Goal: Task Accomplishment & Management: Complete application form

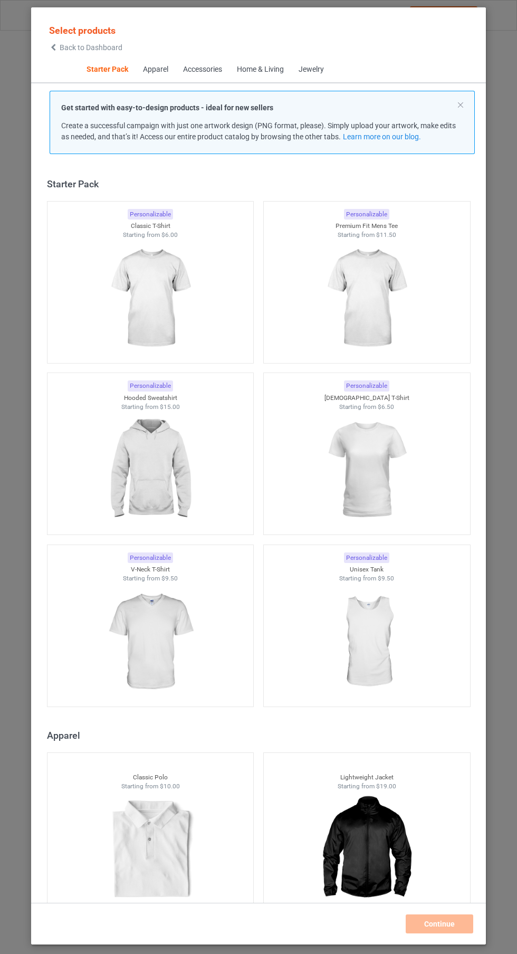
click at [142, 276] on img at bounding box center [150, 298] width 94 height 118
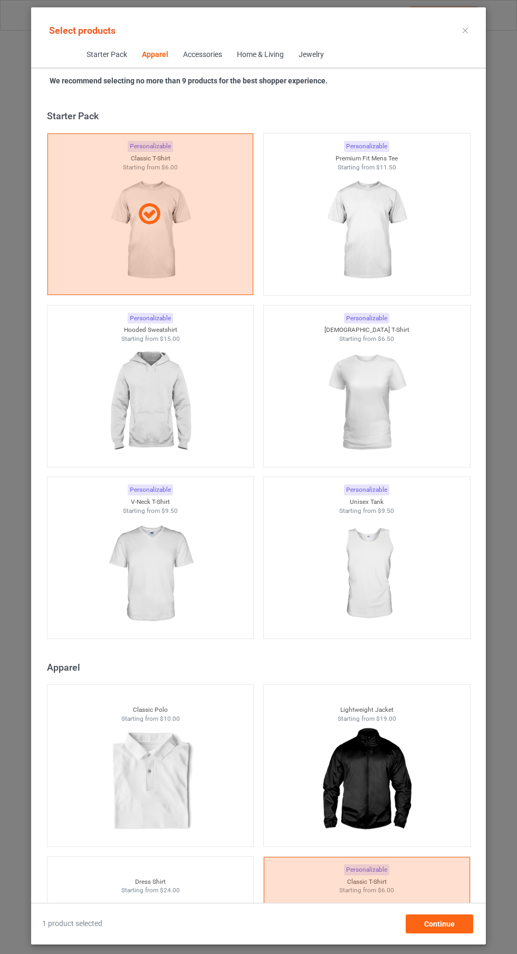
click at [338, 226] on img at bounding box center [366, 230] width 94 height 118
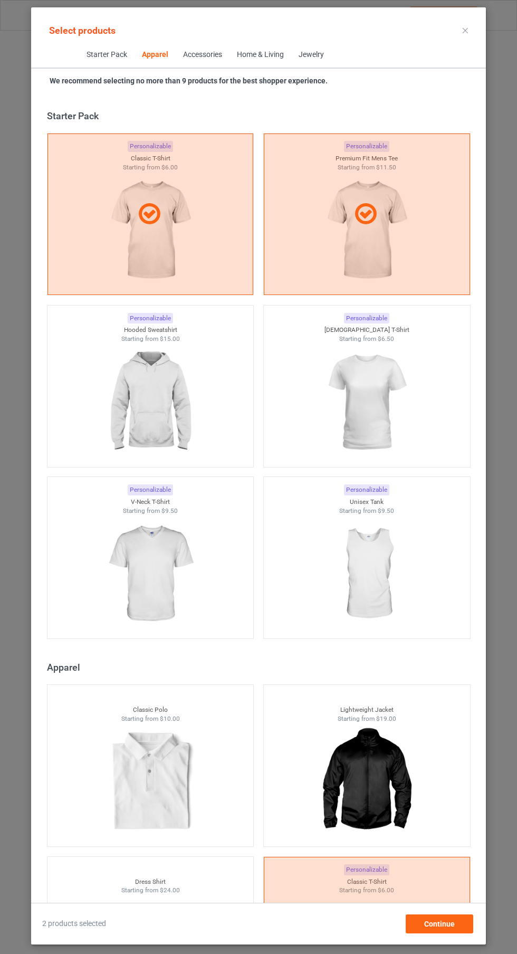
click at [176, 375] on img at bounding box center [150, 402] width 94 height 118
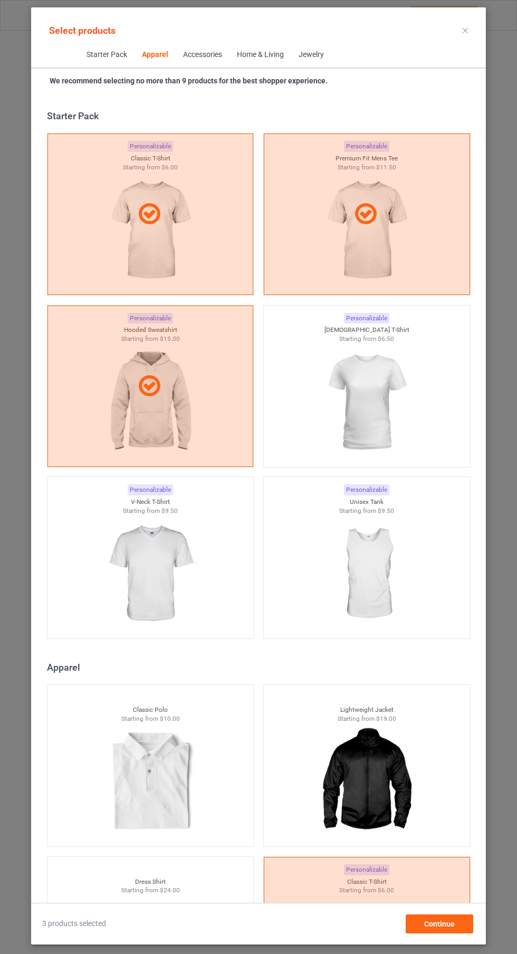
click at [349, 379] on img at bounding box center [366, 402] width 94 height 118
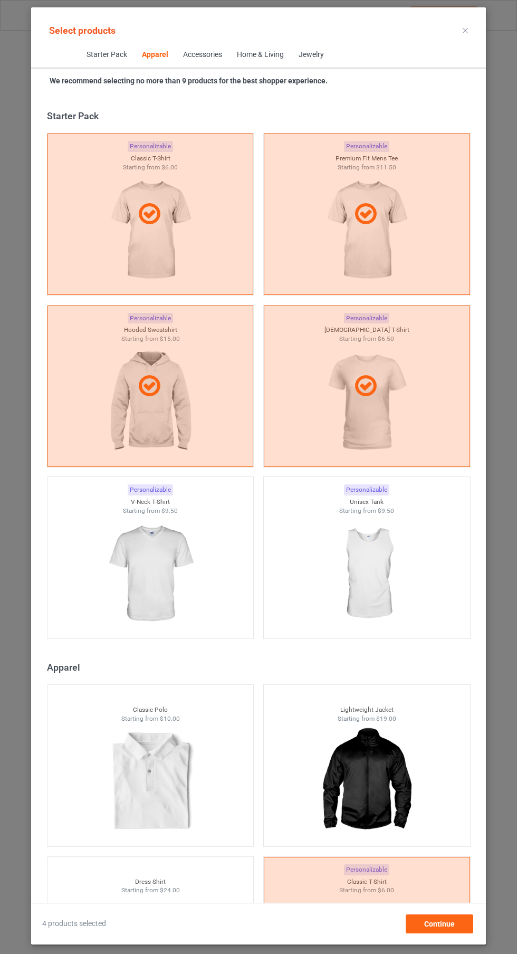
click at [189, 546] on img at bounding box center [150, 574] width 94 height 118
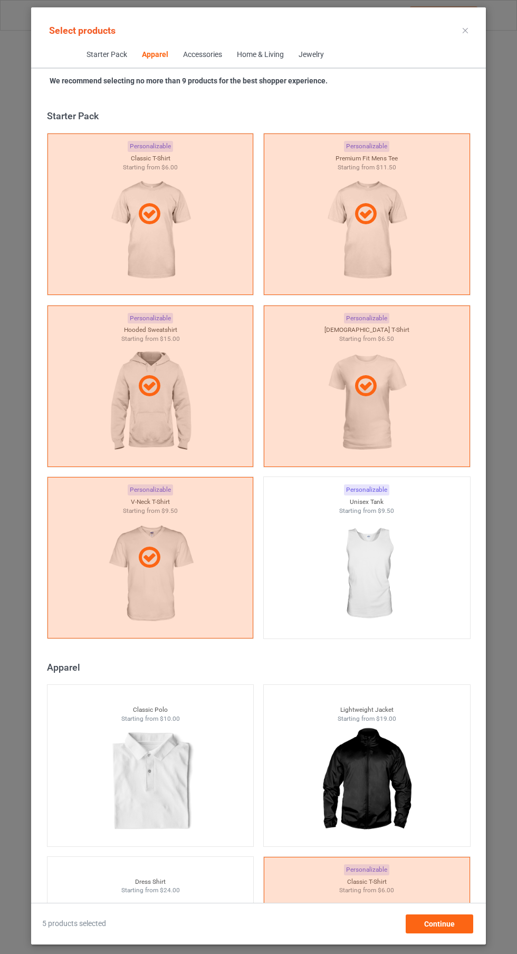
click at [364, 564] on img at bounding box center [366, 574] width 94 height 118
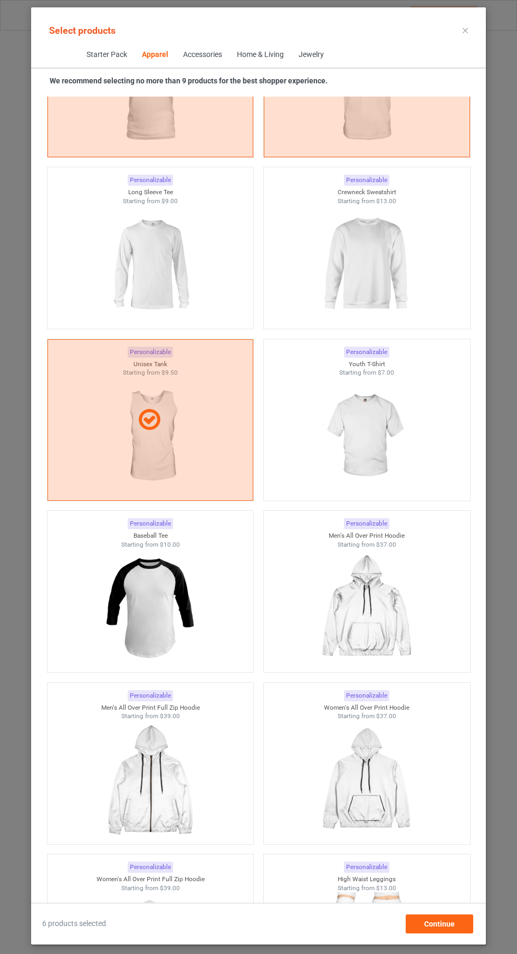
scroll to position [1155, 0]
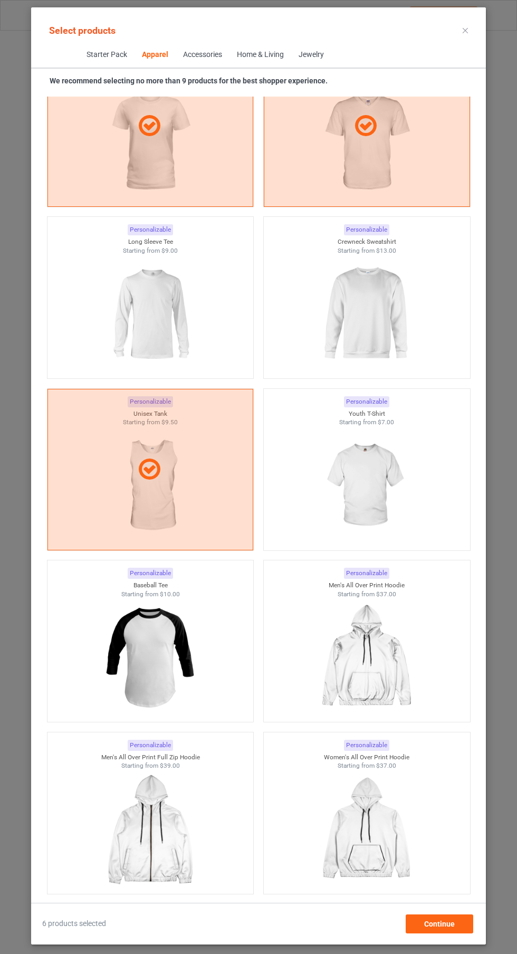
click at [348, 329] on img at bounding box center [366, 314] width 94 height 118
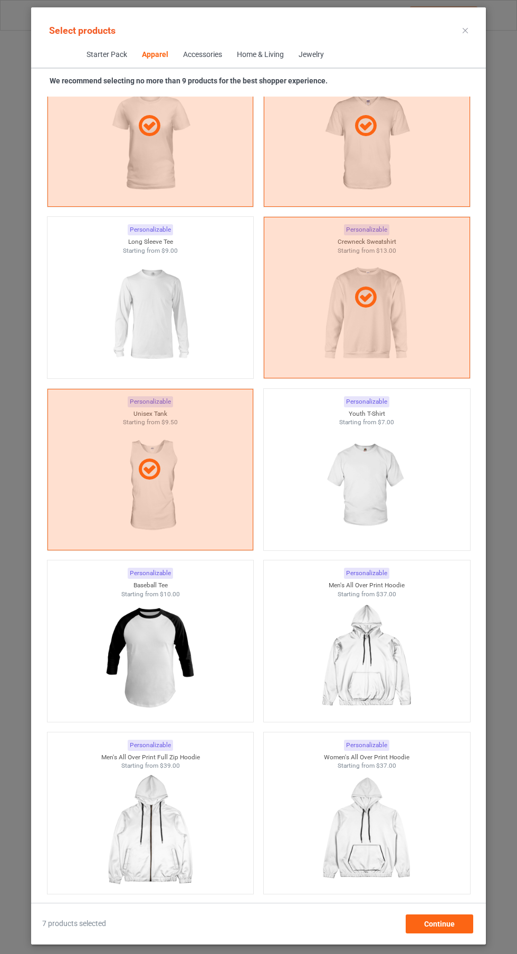
click at [158, 288] on img at bounding box center [150, 314] width 94 height 118
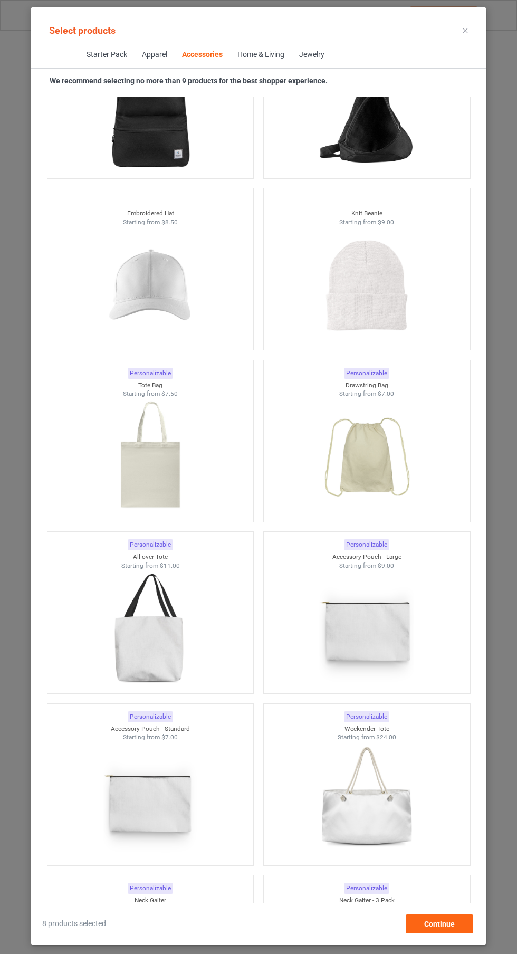
click at [398, 695] on div "Personalizable Accessory Pouch - Large Starting from $9.00" at bounding box center [366, 613] width 216 height 172
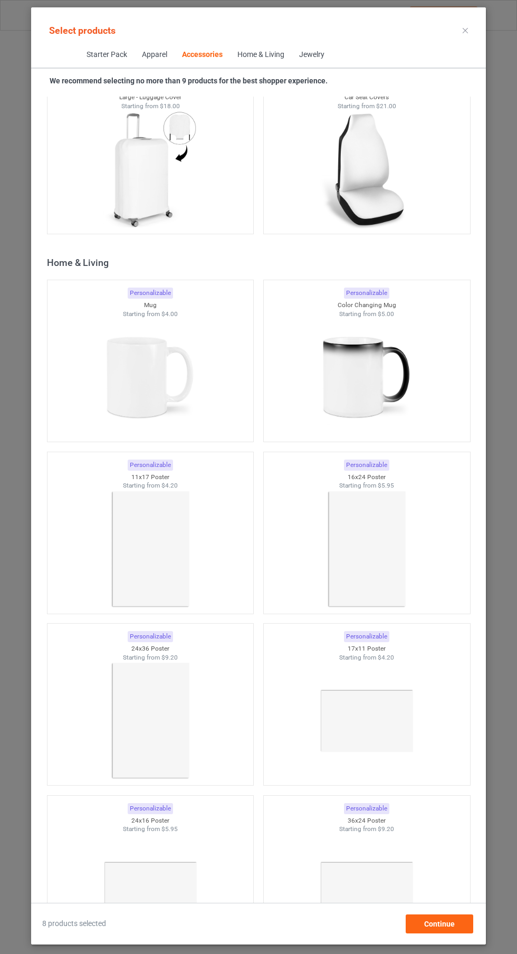
scroll to position [9060, 0]
click at [185, 534] on img at bounding box center [150, 551] width 94 height 118
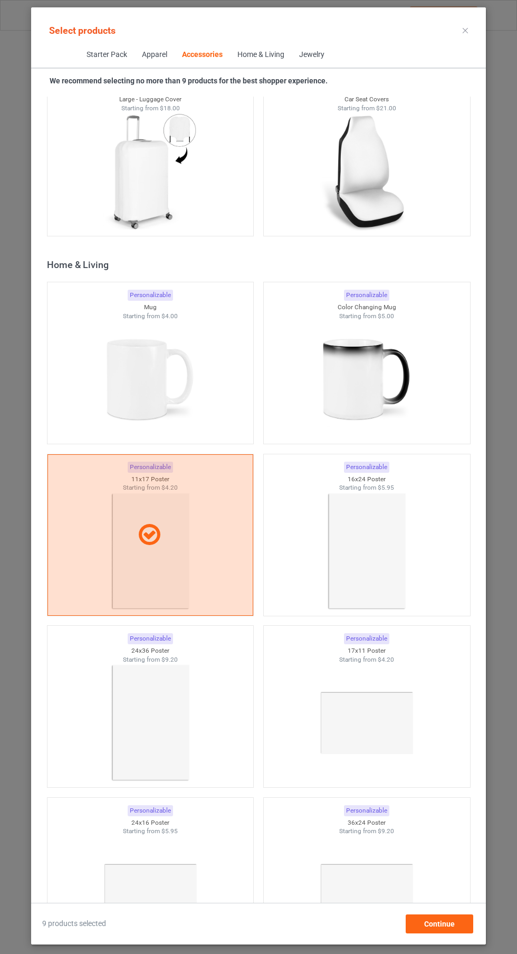
click at [165, 724] on img at bounding box center [150, 723] width 94 height 118
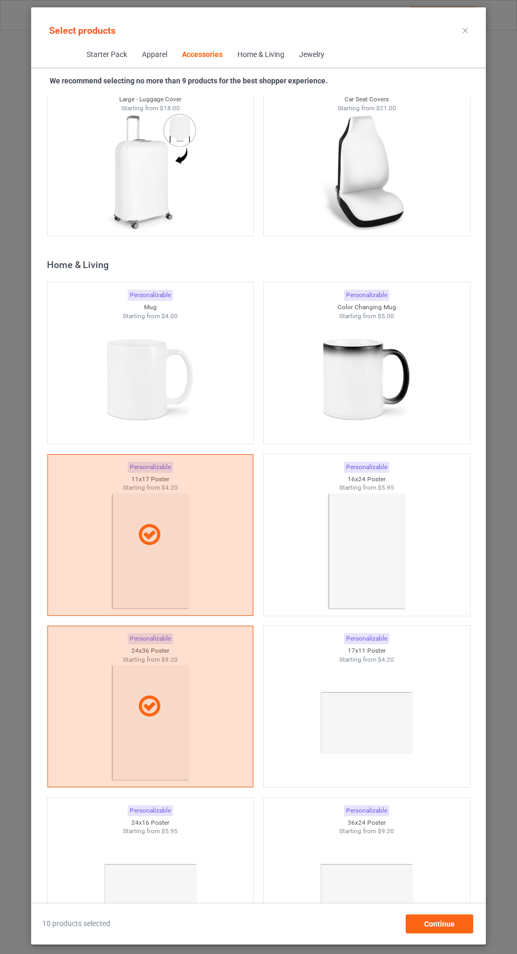
click at [380, 553] on img at bounding box center [366, 551] width 94 height 118
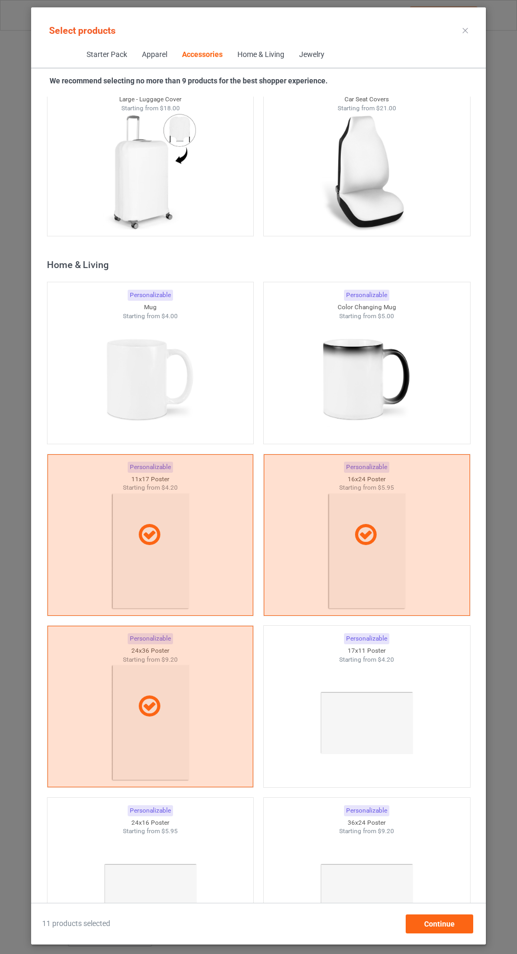
click at [465, 30] on icon at bounding box center [465, 30] width 5 height 5
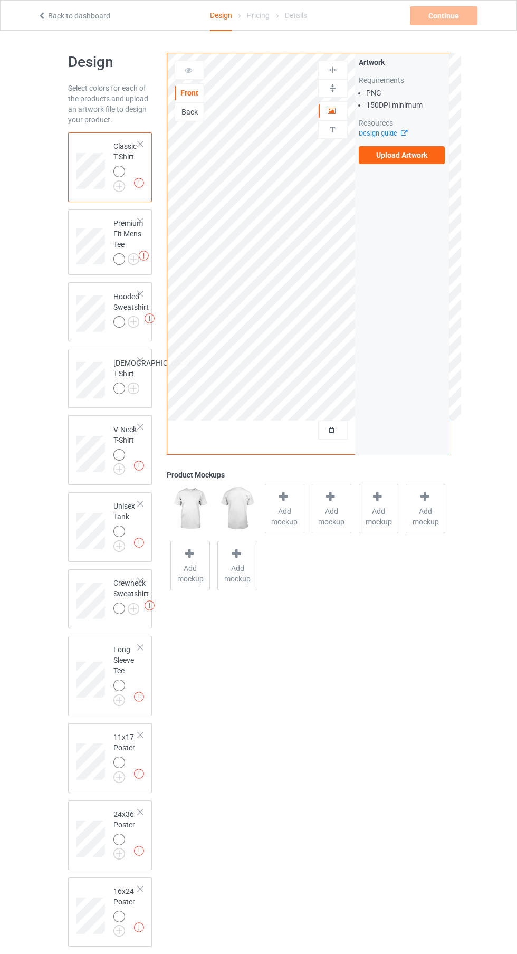
click at [415, 155] on label "Upload Artwork" at bounding box center [402, 155] width 87 height 18
click at [0, 0] on input "Upload Artwork" at bounding box center [0, 0] width 0 height 0
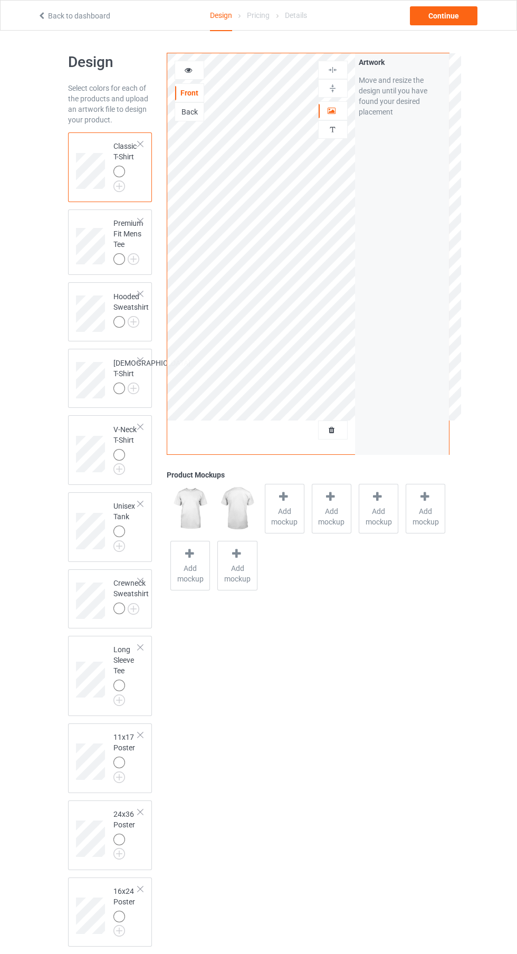
click at [0, 0] on img at bounding box center [0, 0] width 0 height 0
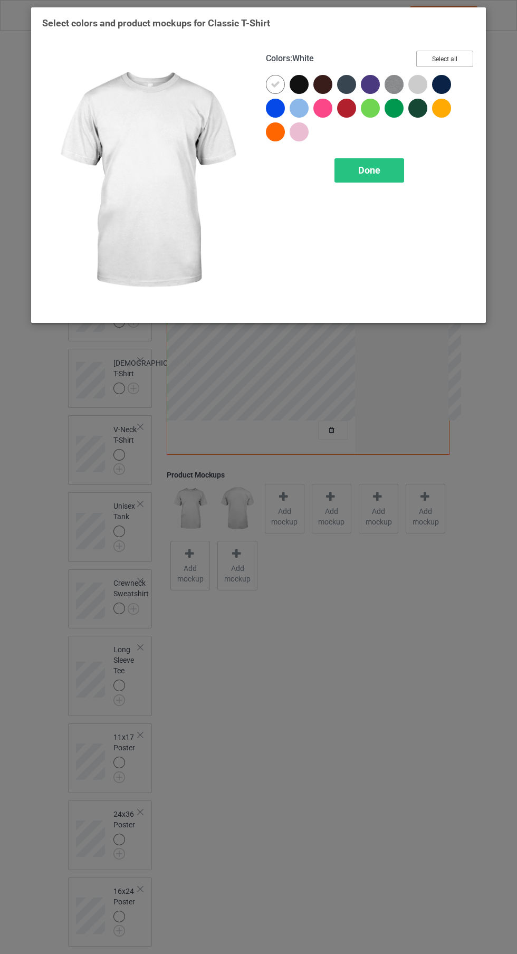
click at [459, 56] on button "Select all" at bounding box center [444, 59] width 57 height 16
click at [388, 181] on div "Done" at bounding box center [369, 170] width 70 height 24
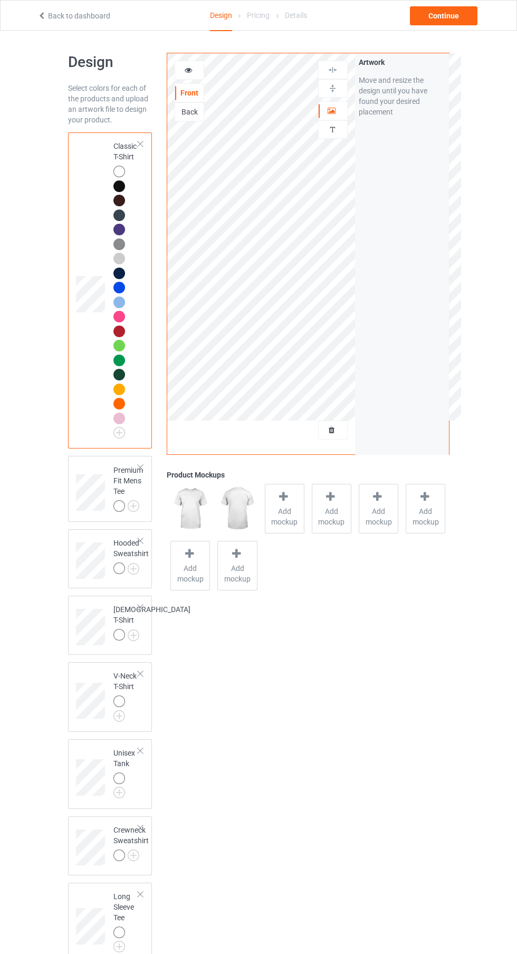
click at [0, 0] on img at bounding box center [0, 0] width 0 height 0
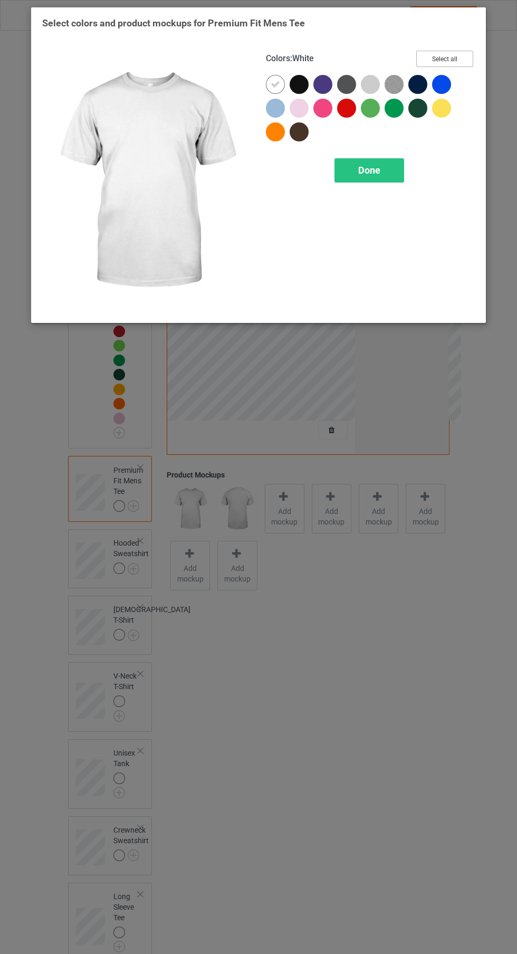
click at [453, 61] on button "Select all" at bounding box center [444, 59] width 57 height 16
click at [367, 176] on div "Done" at bounding box center [369, 170] width 70 height 24
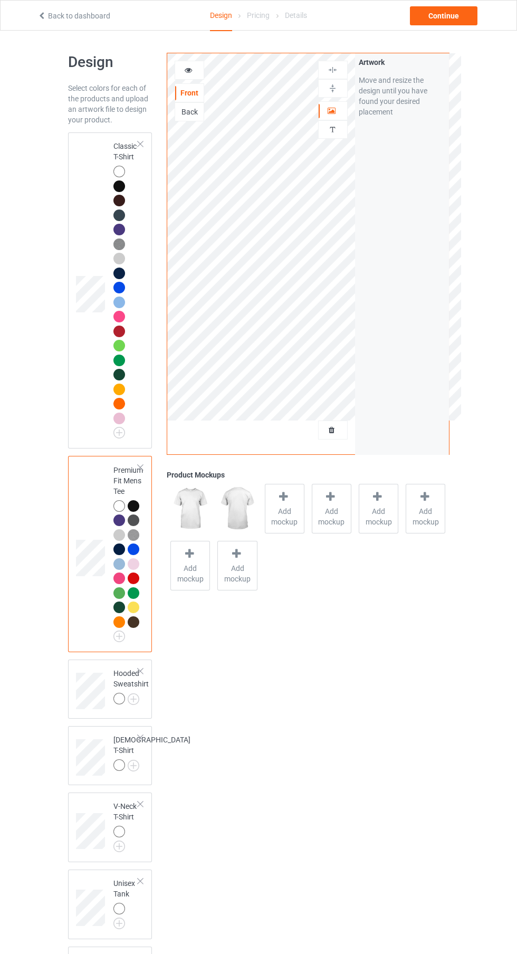
click at [0, 0] on img at bounding box center [0, 0] width 0 height 0
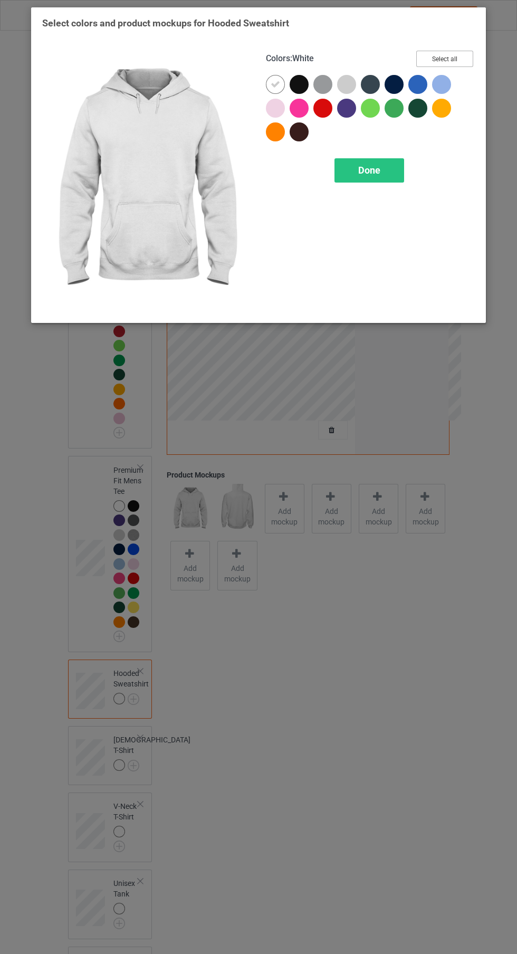
click at [463, 63] on button "Select all" at bounding box center [444, 59] width 57 height 16
click at [384, 178] on div "Done" at bounding box center [369, 170] width 70 height 24
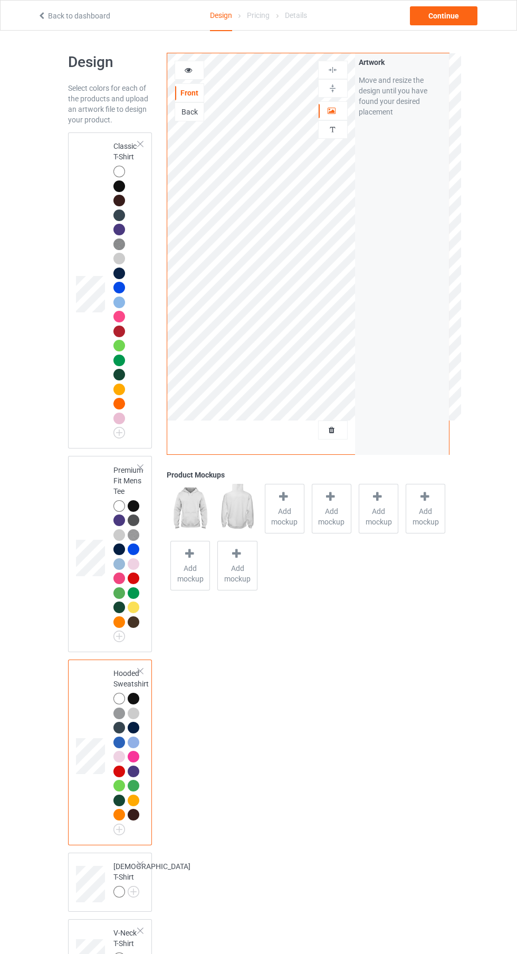
click at [0, 0] on img at bounding box center [0, 0] width 0 height 0
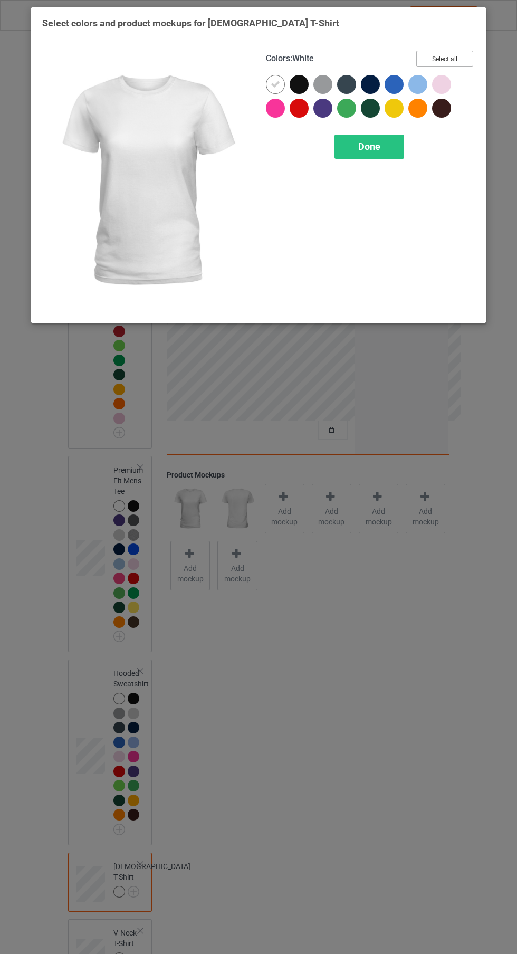
click at [442, 66] on button "Select all" at bounding box center [444, 59] width 57 height 16
click at [368, 158] on div "Done" at bounding box center [369, 147] width 70 height 24
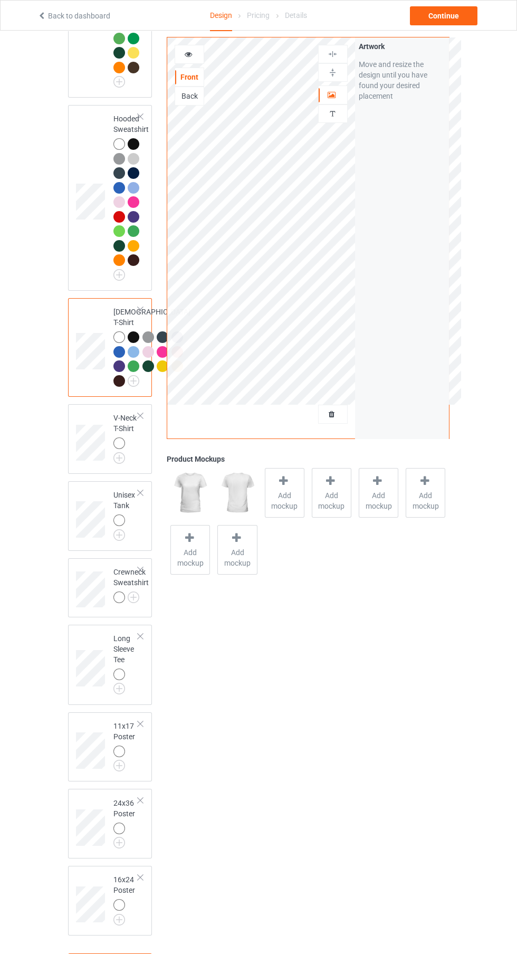
scroll to position [555, 0]
click at [0, 0] on img at bounding box center [0, 0] width 0 height 0
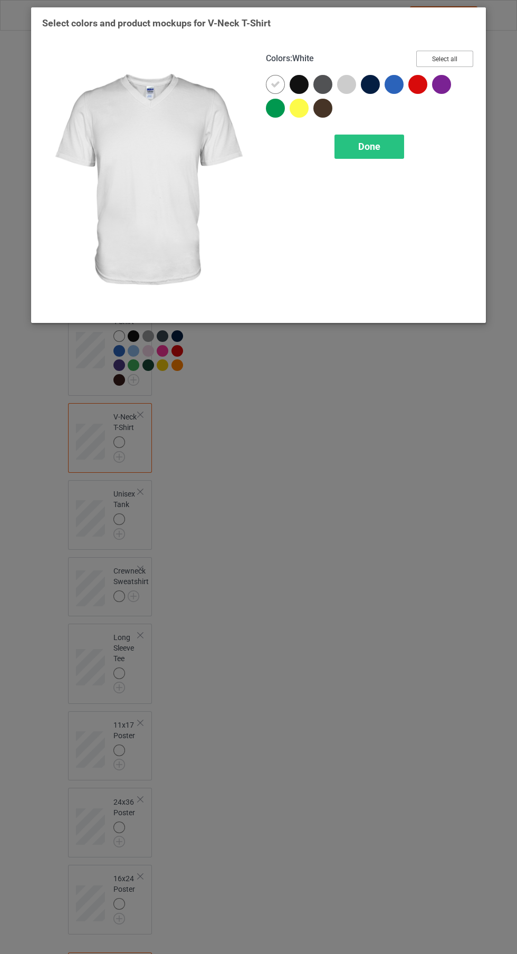
click at [455, 64] on button "Select all" at bounding box center [444, 59] width 57 height 16
click at [370, 151] on span "Done" at bounding box center [369, 146] width 22 height 11
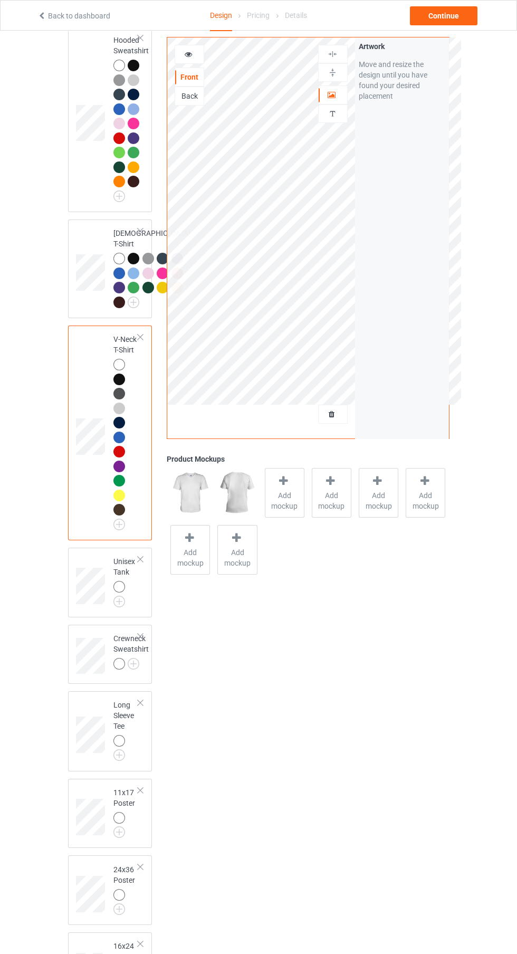
scroll to position [784, 0]
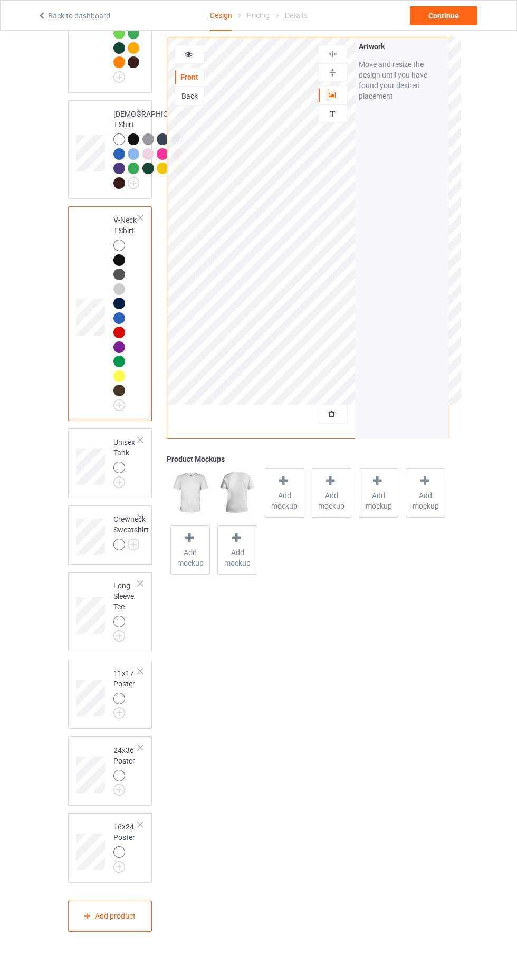
click at [0, 0] on img at bounding box center [0, 0] width 0 height 0
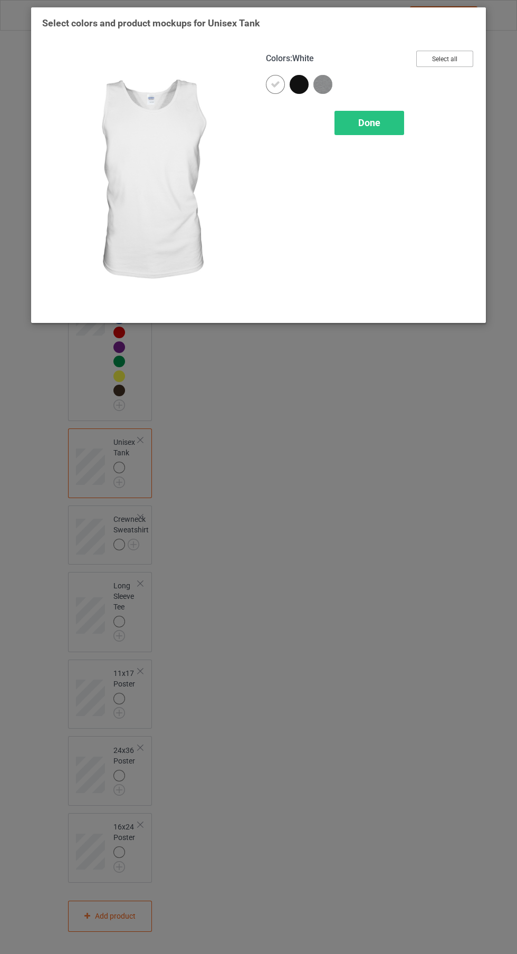
click at [463, 57] on button "Select all" at bounding box center [444, 59] width 57 height 16
click at [387, 122] on div "Done" at bounding box center [369, 123] width 70 height 24
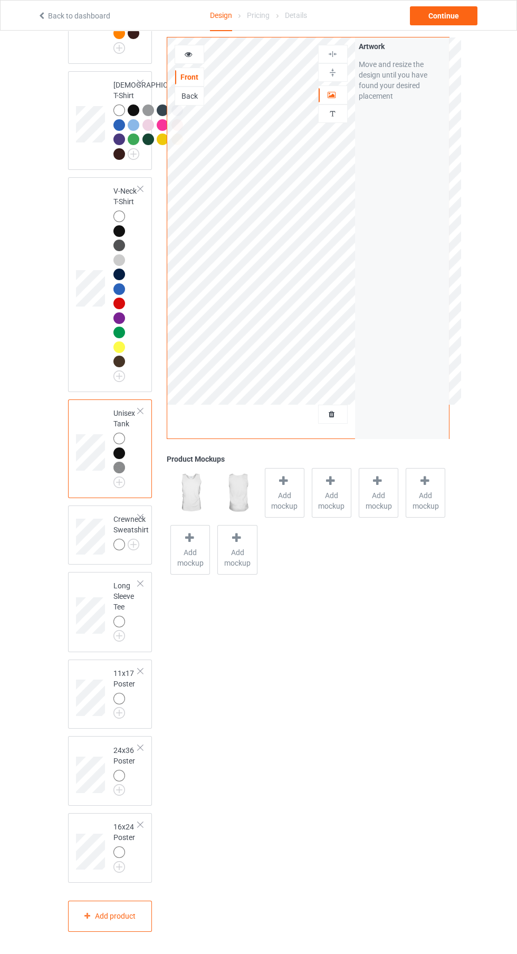
click at [0, 0] on img at bounding box center [0, 0] width 0 height 0
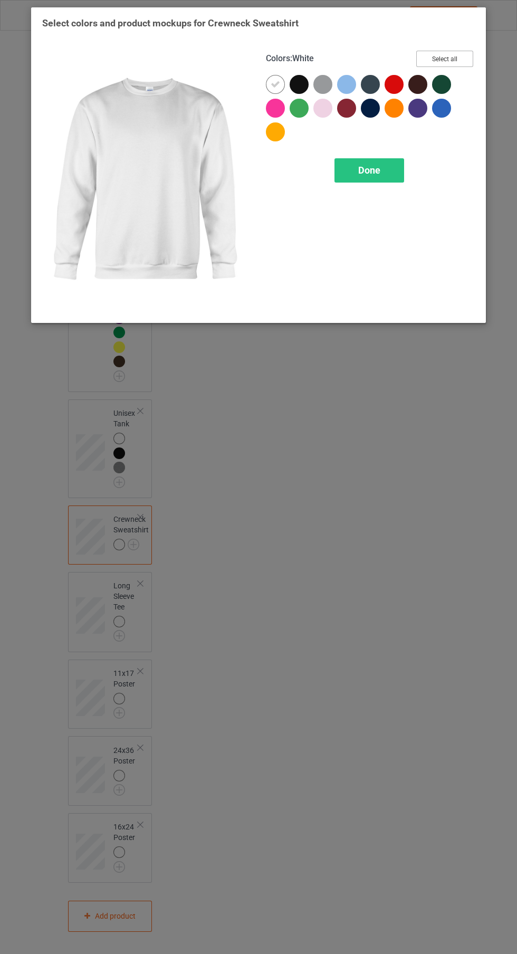
click at [459, 57] on button "Select all" at bounding box center [444, 59] width 57 height 16
click at [374, 178] on div "Done" at bounding box center [369, 170] width 70 height 24
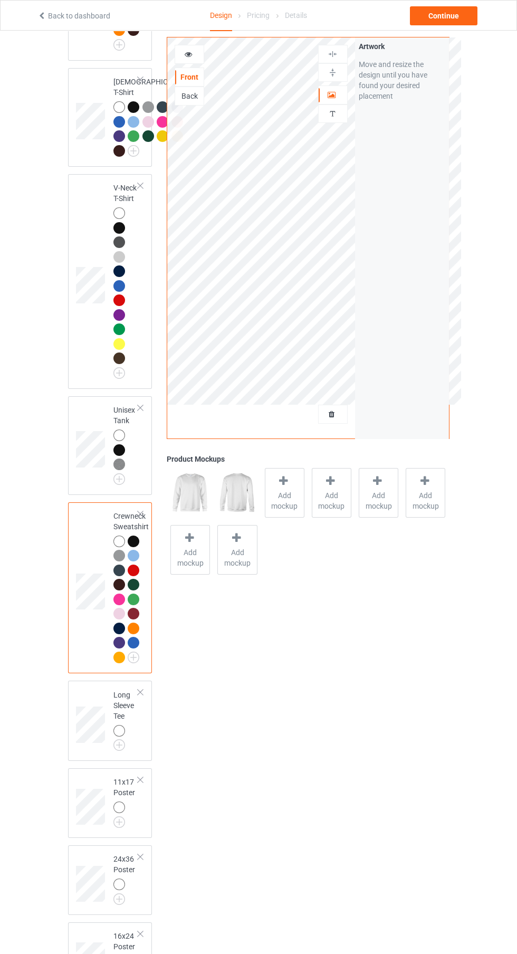
click at [0, 0] on img at bounding box center [0, 0] width 0 height 0
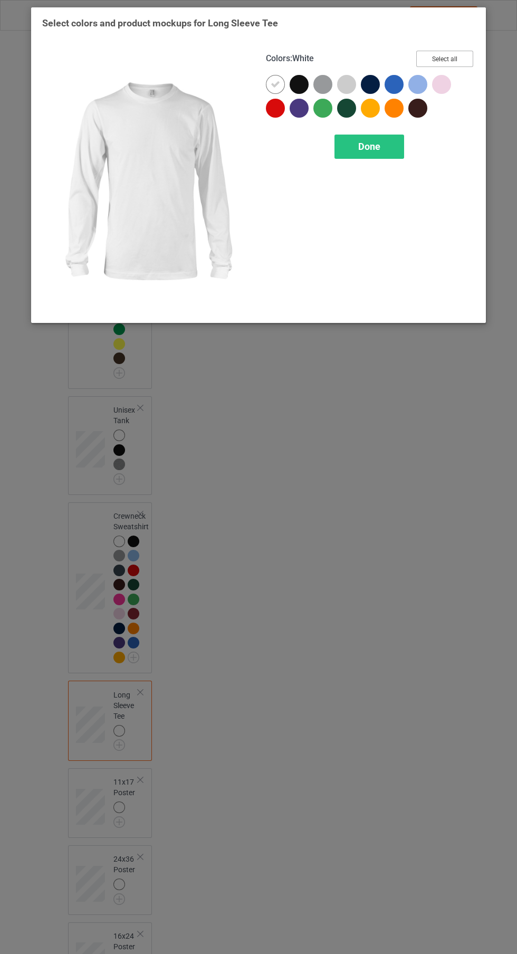
click at [462, 55] on button "Select all" at bounding box center [444, 59] width 57 height 16
click at [380, 149] on span "Done" at bounding box center [369, 146] width 22 height 11
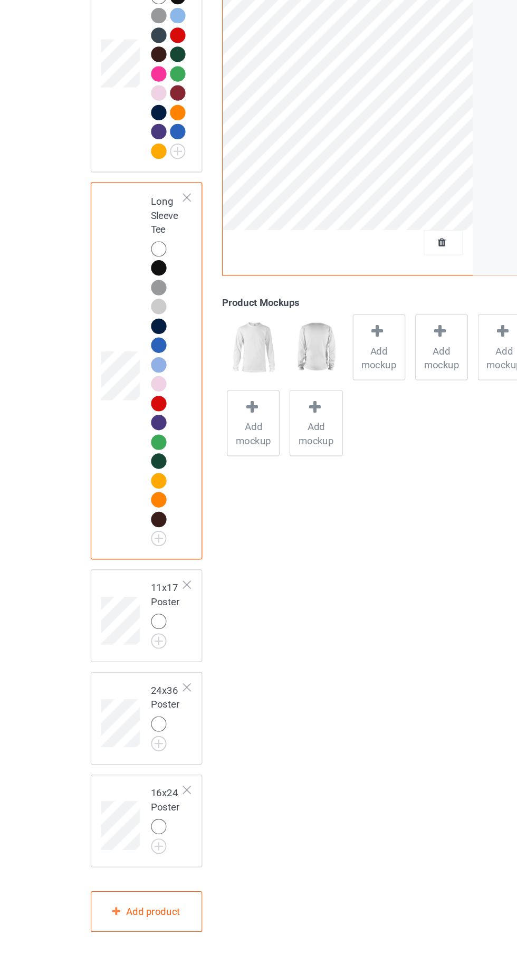
scroll to position [1208, 0]
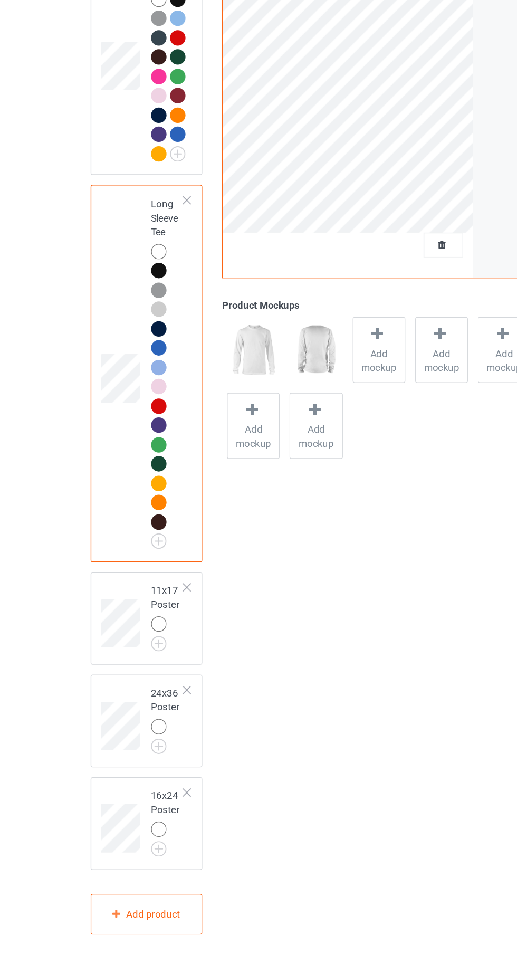
click at [0, 0] on img at bounding box center [0, 0] width 0 height 0
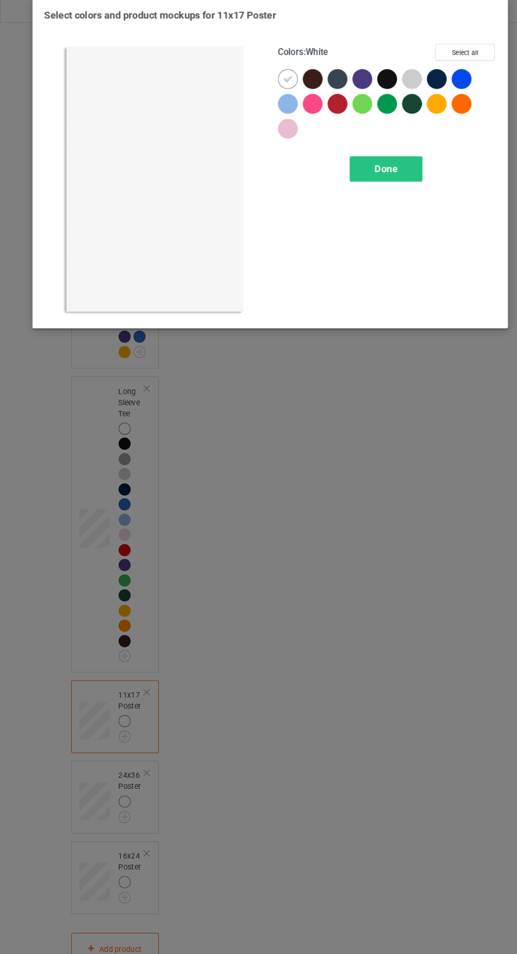
scroll to position [1208, 0]
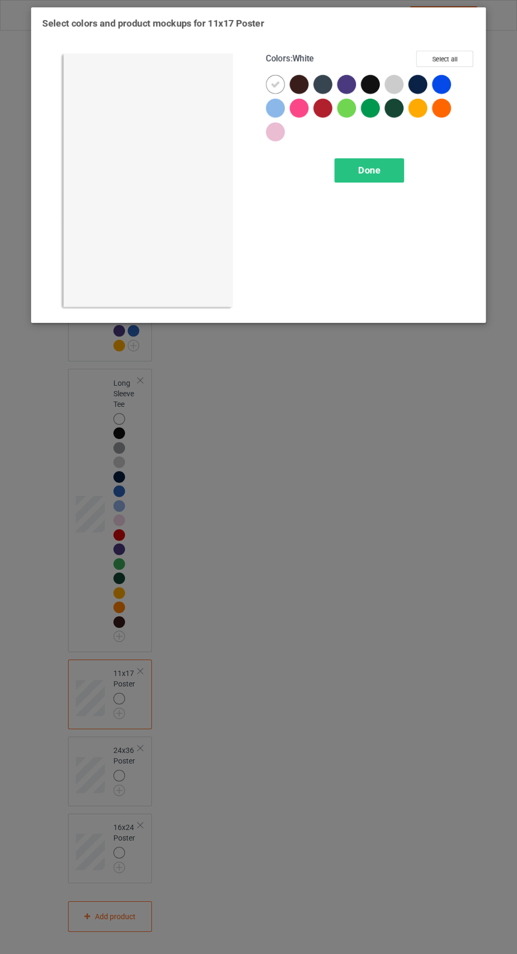
click at [395, 178] on div "Done" at bounding box center [369, 170] width 70 height 24
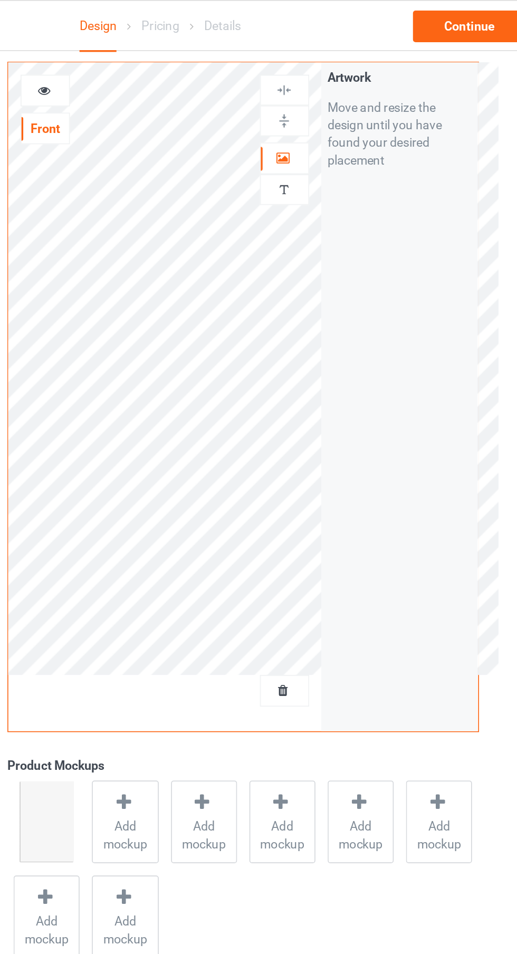
scroll to position [1190, 0]
click at [323, 96] on div at bounding box center [333, 95] width 28 height 11
click at [328, 46] on div at bounding box center [333, 54] width 30 height 18
click at [336, 70] on img at bounding box center [333, 73] width 10 height 10
click at [332, 74] on img at bounding box center [333, 73] width 10 height 10
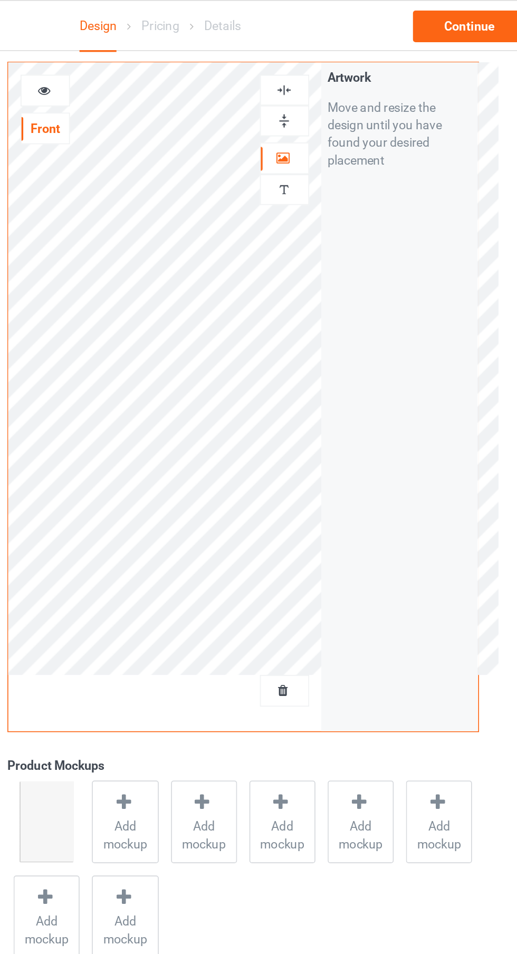
click at [334, 68] on img at bounding box center [333, 73] width 10 height 10
click at [334, 52] on img at bounding box center [333, 54] width 10 height 10
click at [331, 71] on img at bounding box center [333, 73] width 10 height 10
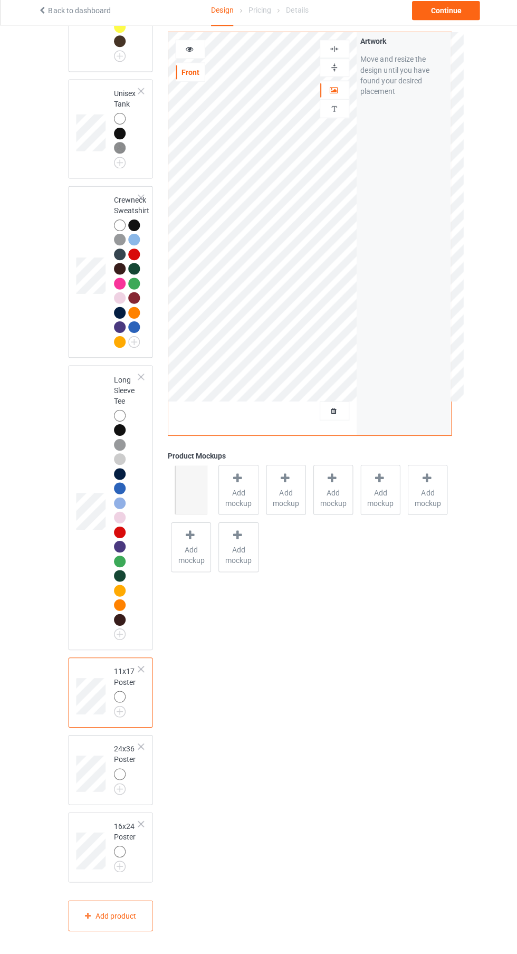
scroll to position [1208, 0]
click at [237, 491] on span "Add mockup" at bounding box center [237, 500] width 39 height 21
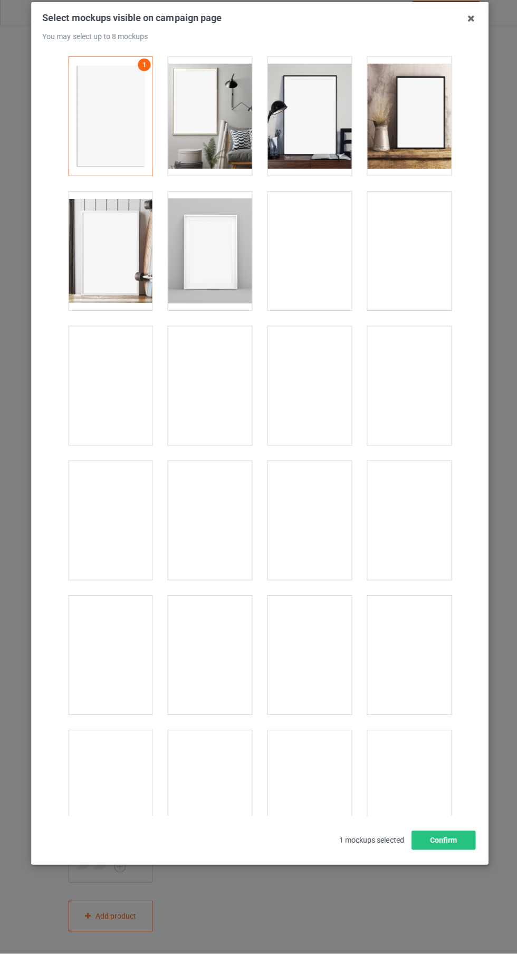
click at [330, 252] on div at bounding box center [307, 255] width 83 height 118
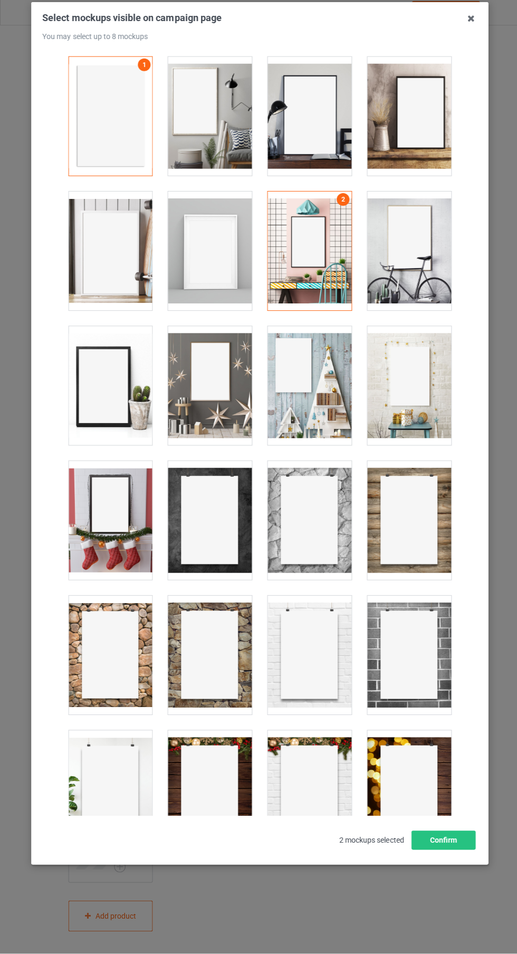
click at [418, 277] on div at bounding box center [407, 255] width 83 height 118
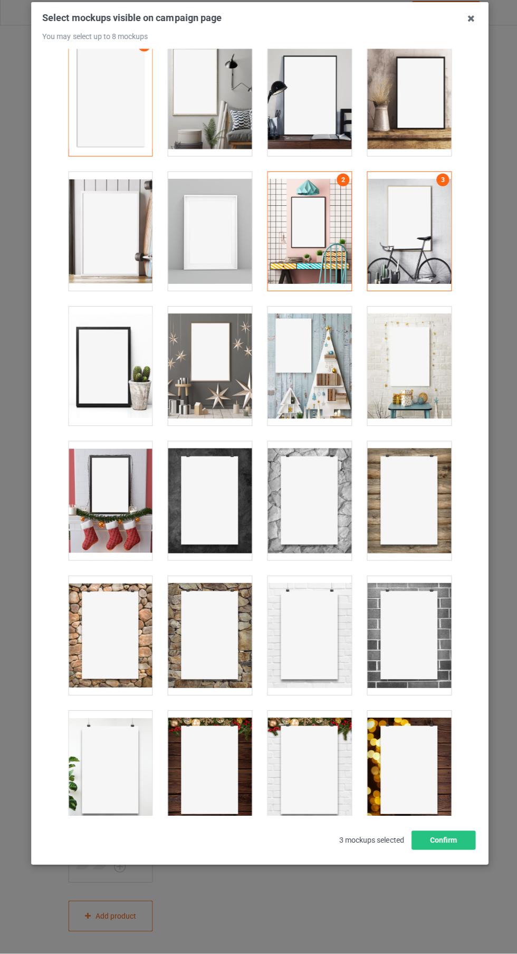
scroll to position [20, 0]
click at [125, 512] on div at bounding box center [109, 503] width 83 height 118
click at [219, 366] on div at bounding box center [208, 369] width 83 height 118
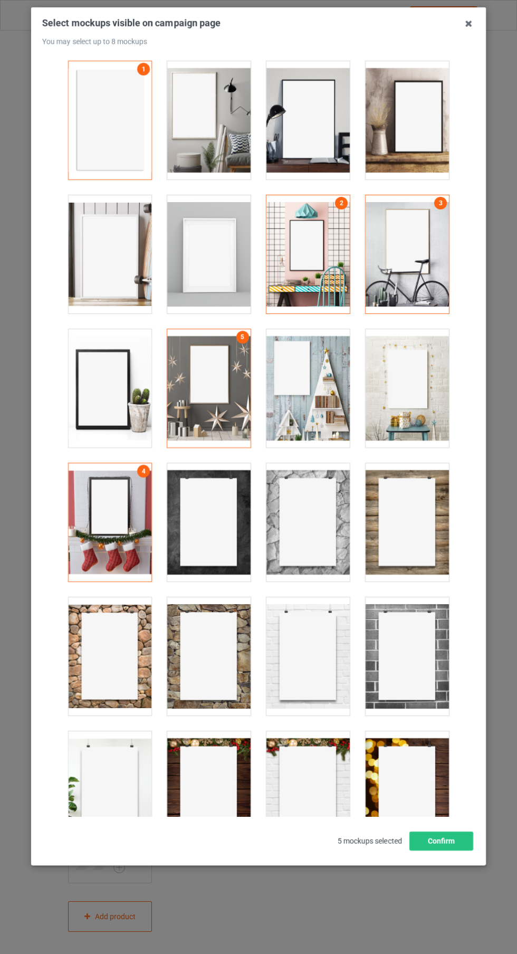
scroll to position [1, 0]
click at [330, 135] on div at bounding box center [307, 120] width 83 height 118
click at [452, 850] on button "Confirm" at bounding box center [441, 840] width 64 height 19
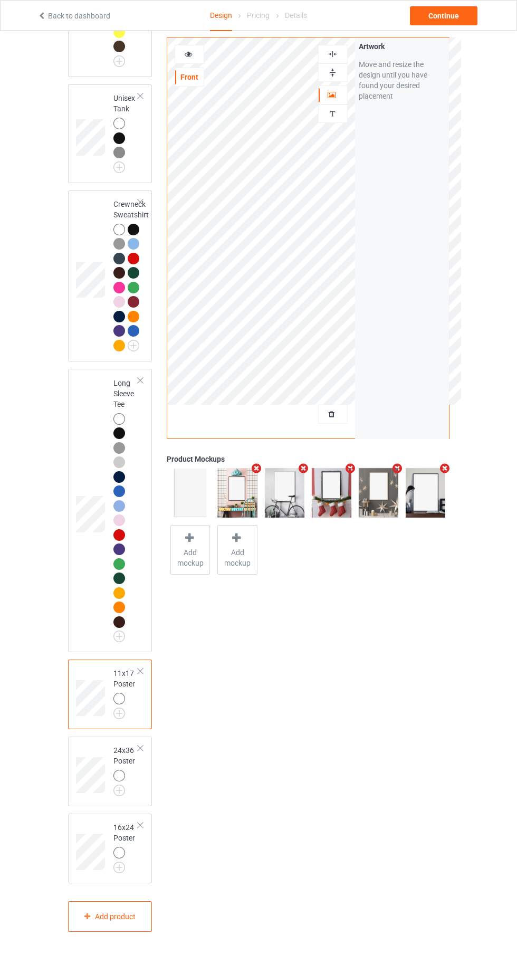
click at [149, 806] on div "24x36 Poster" at bounding box center [110, 771] width 84 height 70
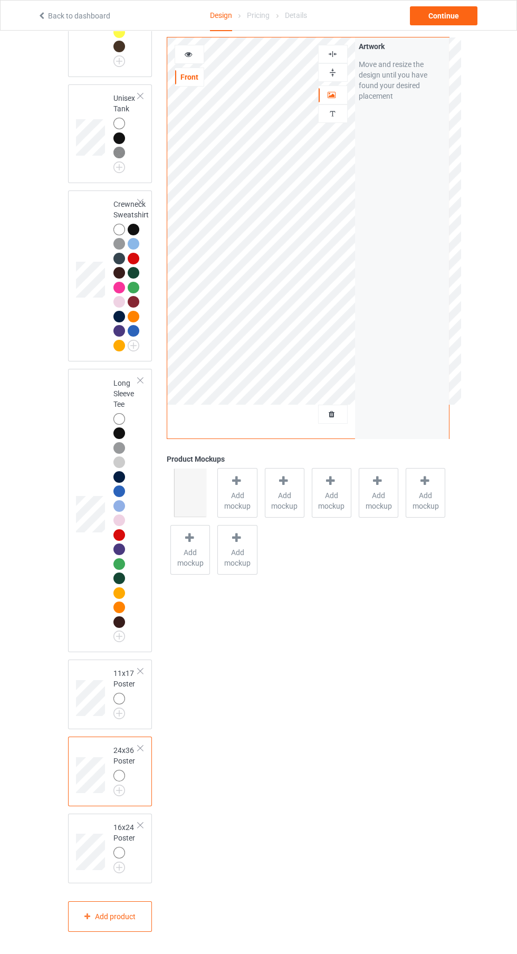
click at [241, 484] on icon at bounding box center [236, 480] width 13 height 11
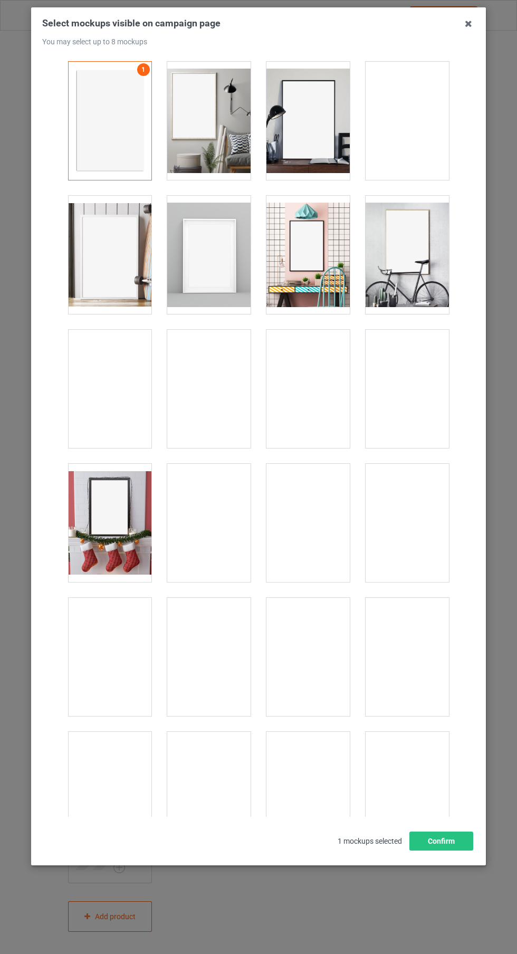
click at [407, 252] on div at bounding box center [407, 255] width 83 height 118
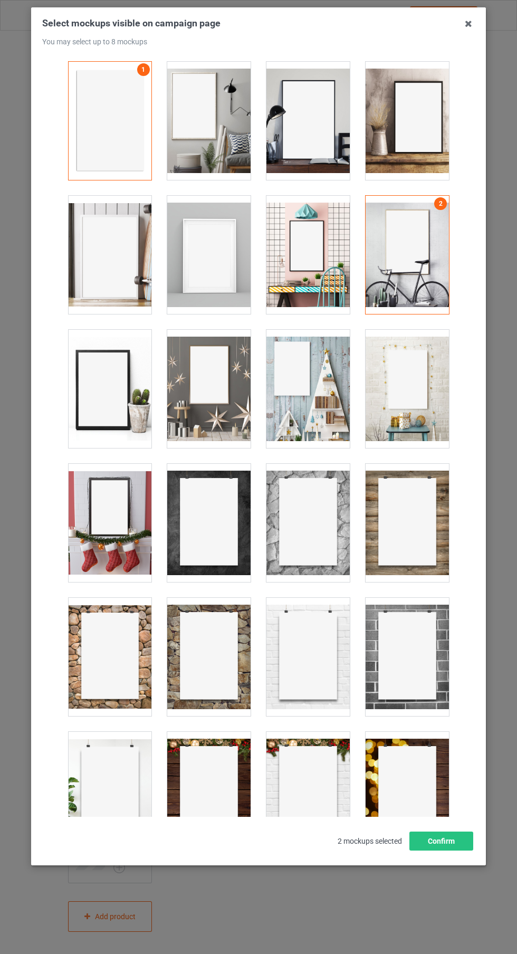
click at [204, 391] on div at bounding box center [208, 389] width 83 height 118
click at [111, 517] on div at bounding box center [109, 523] width 83 height 118
click at [468, 24] on icon at bounding box center [468, 23] width 17 height 17
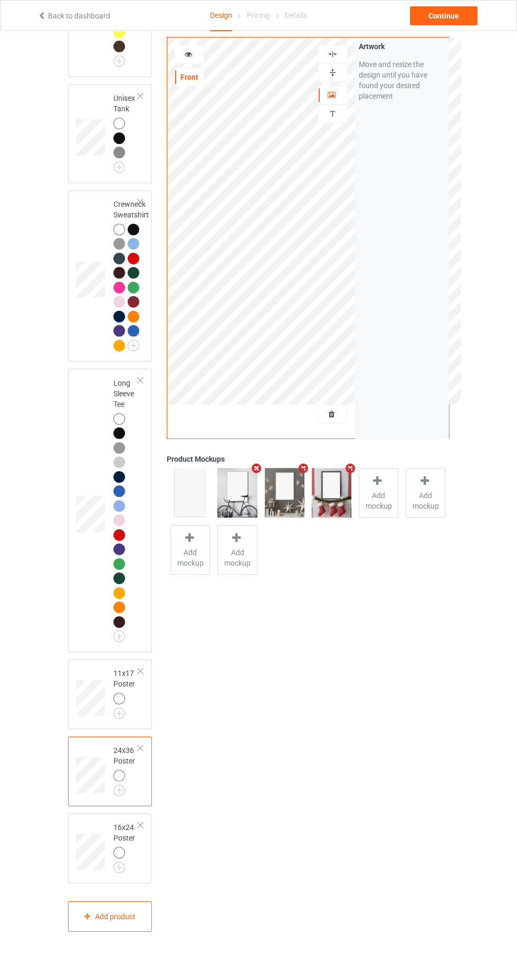
scroll to position [1208, 0]
click at [122, 858] on div at bounding box center [119, 853] width 12 height 12
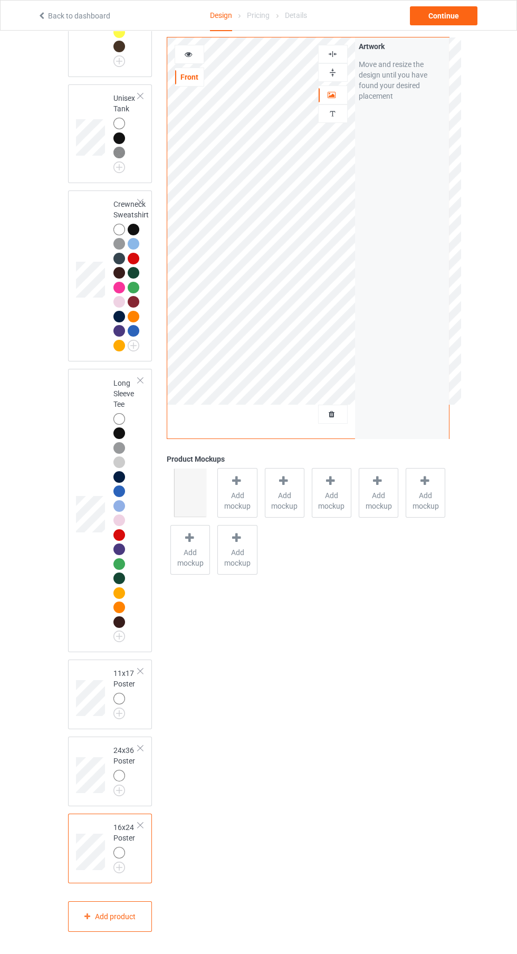
click at [242, 502] on span "Add mockup" at bounding box center [237, 500] width 39 height 21
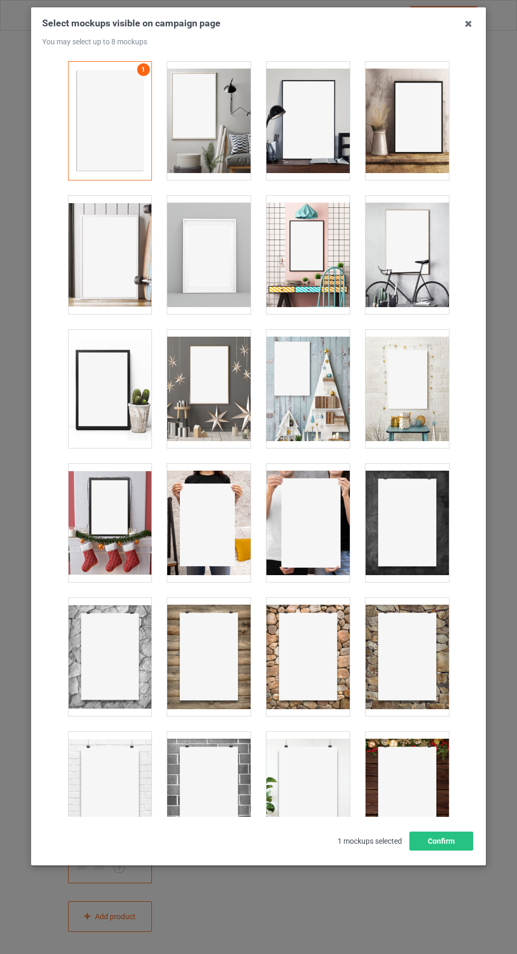
click at [315, 250] on div at bounding box center [307, 255] width 83 height 118
click at [229, 378] on div at bounding box center [208, 389] width 83 height 118
click at [124, 536] on div at bounding box center [109, 523] width 83 height 118
click at [414, 246] on div at bounding box center [407, 255] width 83 height 118
click at [451, 850] on button "Confirm" at bounding box center [441, 840] width 64 height 19
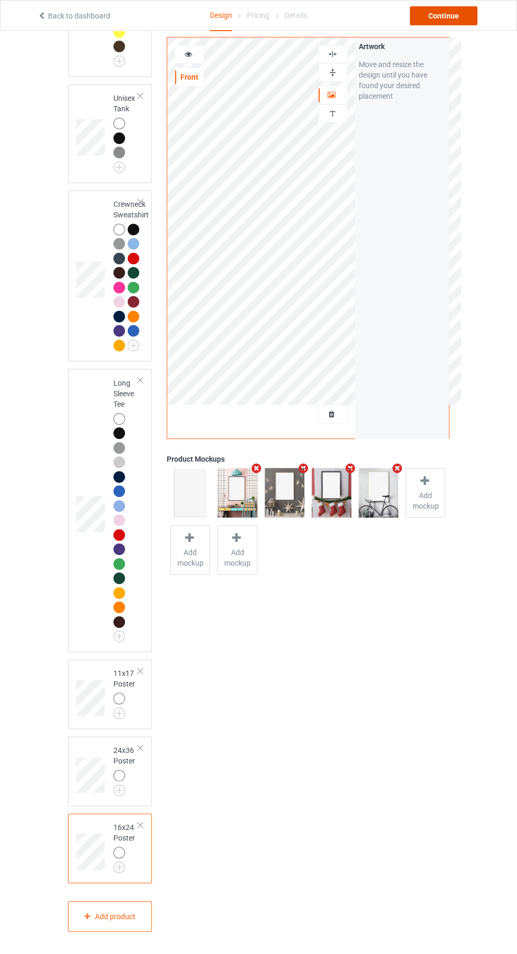
click at [467, 15] on div "Continue" at bounding box center [444, 15] width 68 height 19
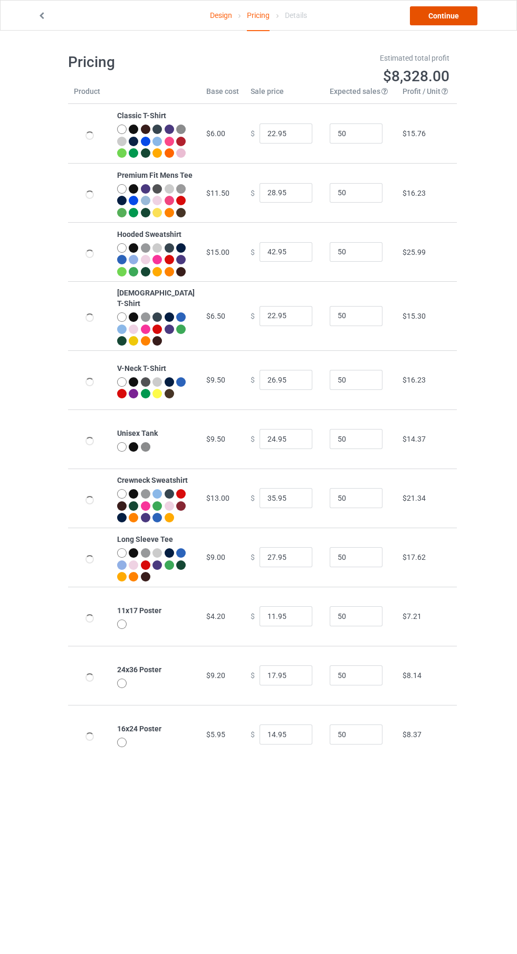
click at [461, 19] on link "Continue" at bounding box center [444, 15] width 68 height 19
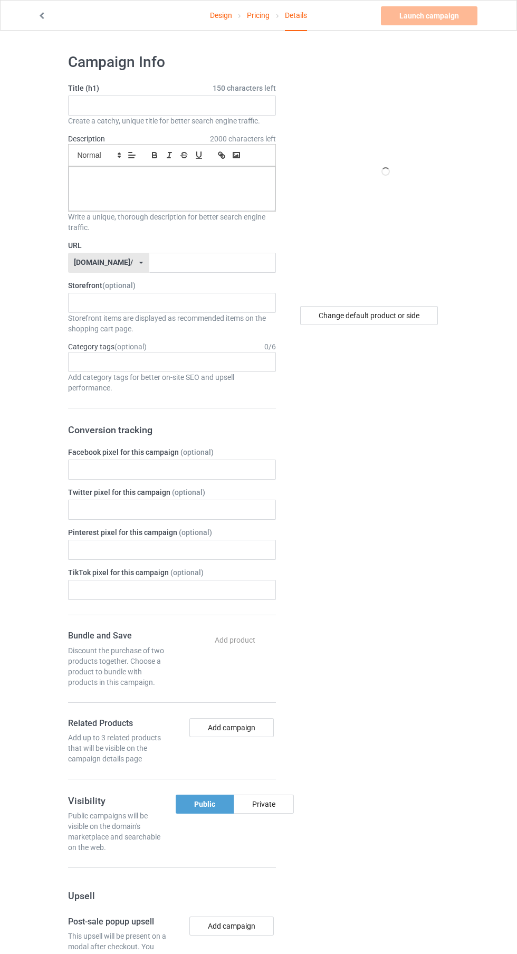
click at [189, 92] on label "Title (h1) 150 characters left" at bounding box center [172, 88] width 208 height 11
click at [176, 108] on input "text" at bounding box center [172, 105] width 208 height 20
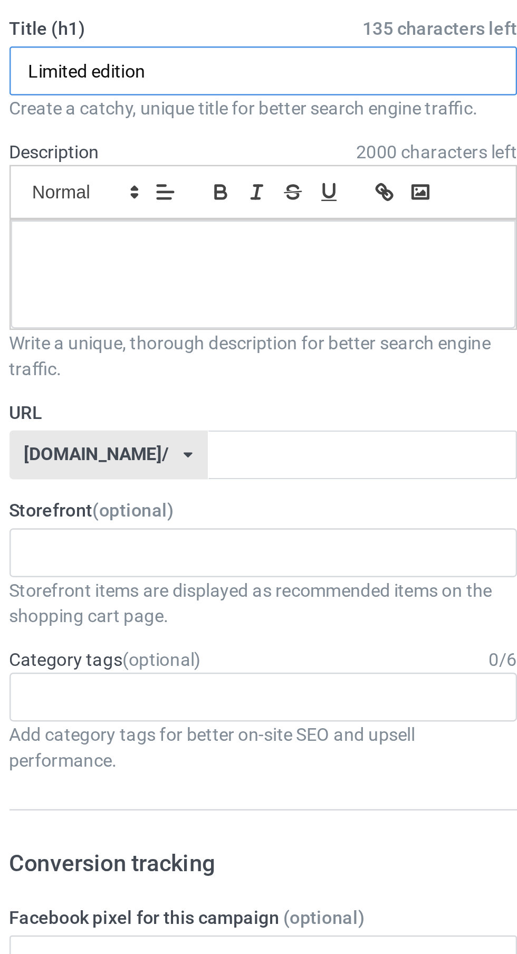
type input "Limited edition"
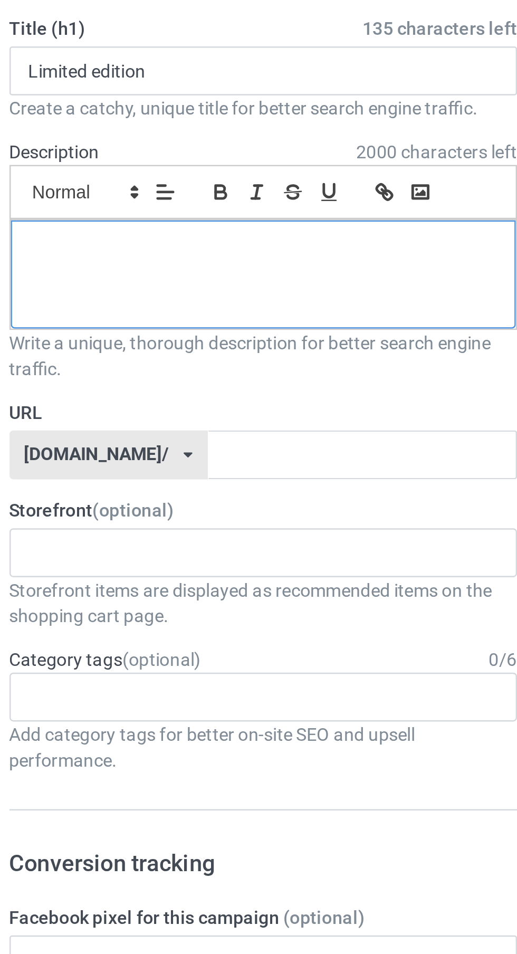
click at [169, 193] on div at bounding box center [172, 189] width 207 height 44
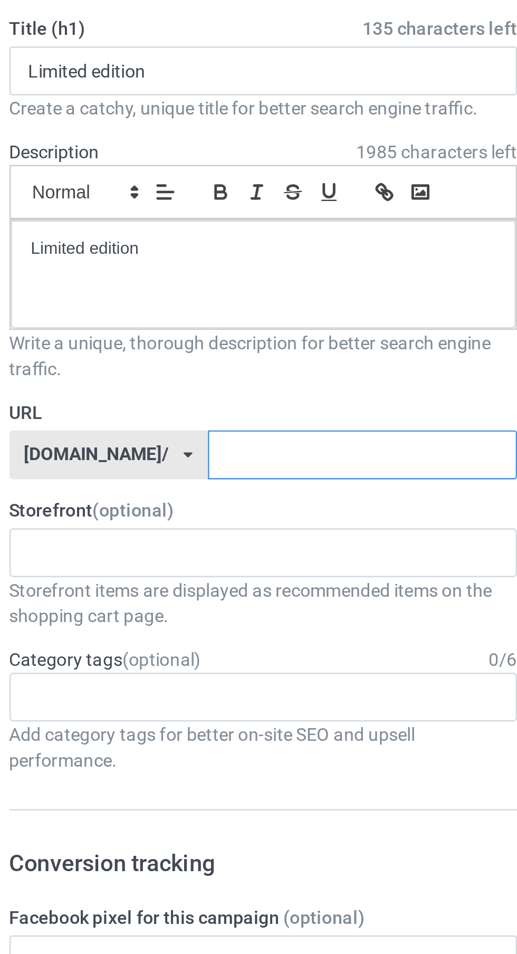
click at [202, 266] on input "text" at bounding box center [212, 263] width 127 height 20
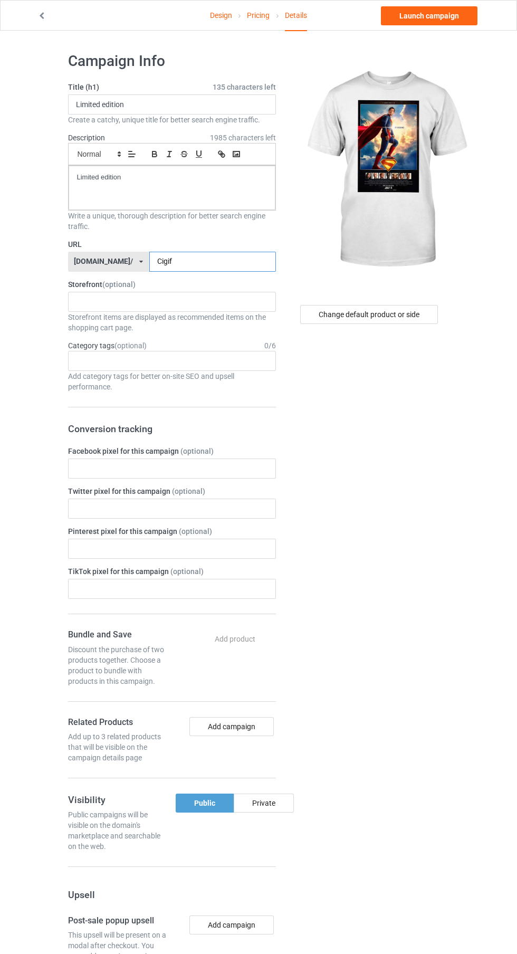
scroll to position [2, 0]
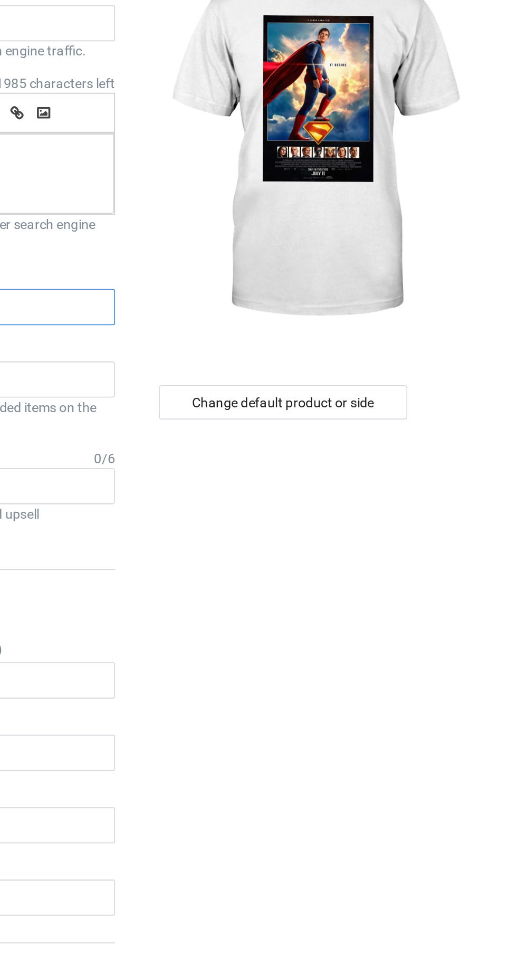
type input "Cigif"
click at [397, 316] on div "Change default product or side" at bounding box center [369, 313] width 138 height 19
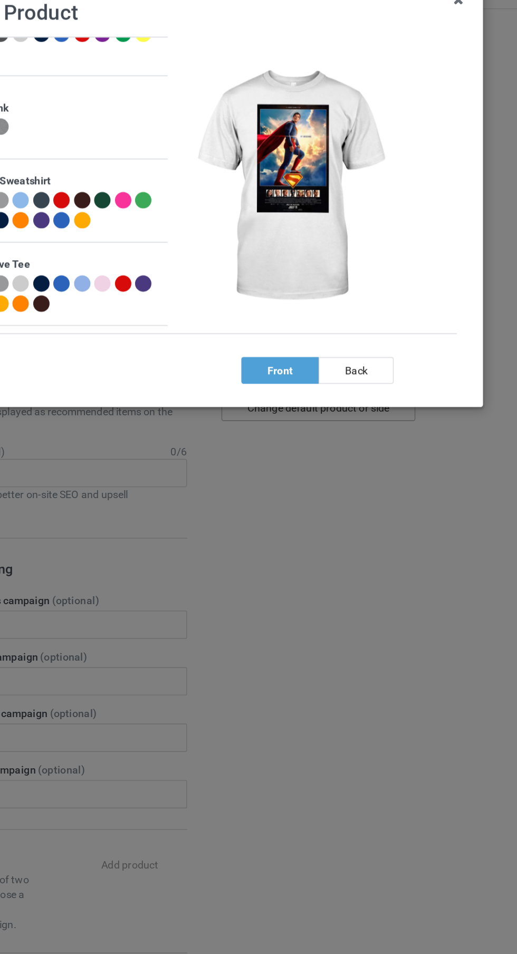
scroll to position [443, 0]
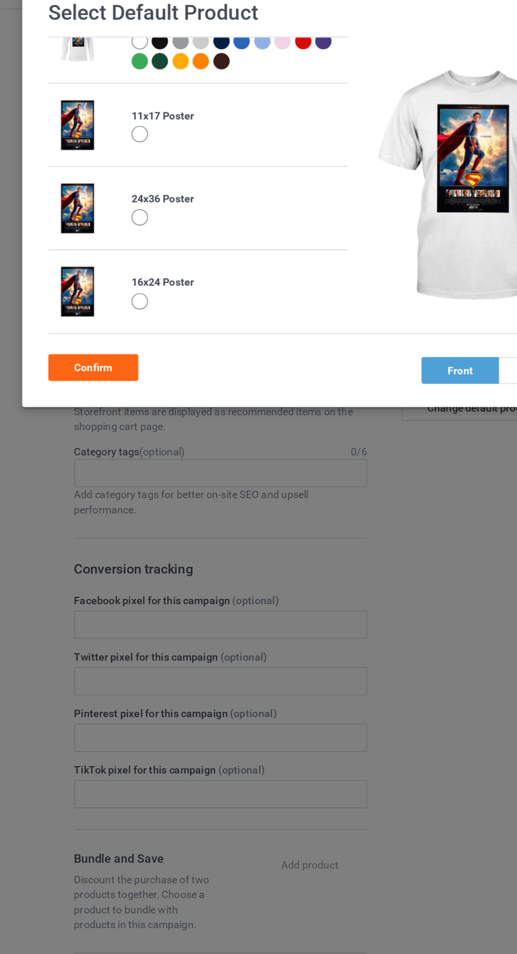
click at [119, 120] on div at bounding box center [115, 119] width 12 height 12
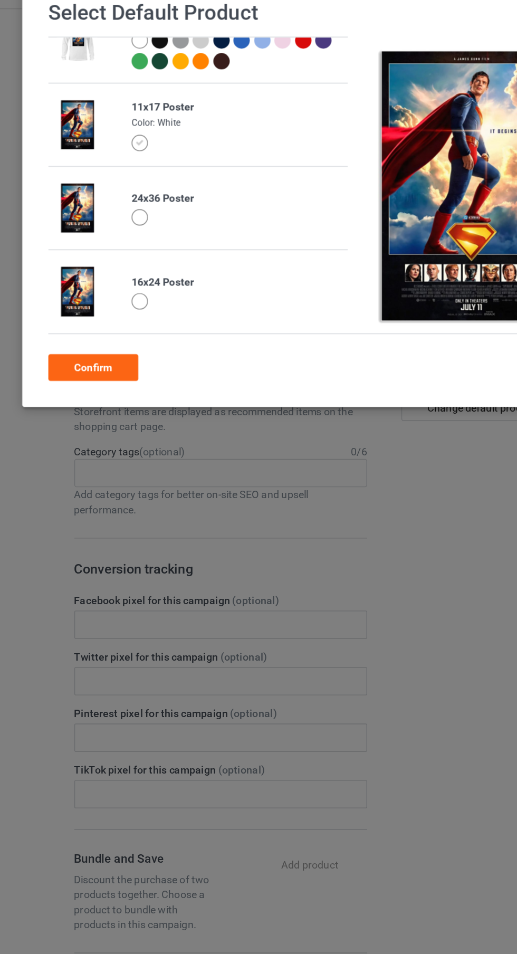
scroll to position [439, 0]
click at [74, 286] on div "Confirm" at bounding box center [82, 284] width 64 height 19
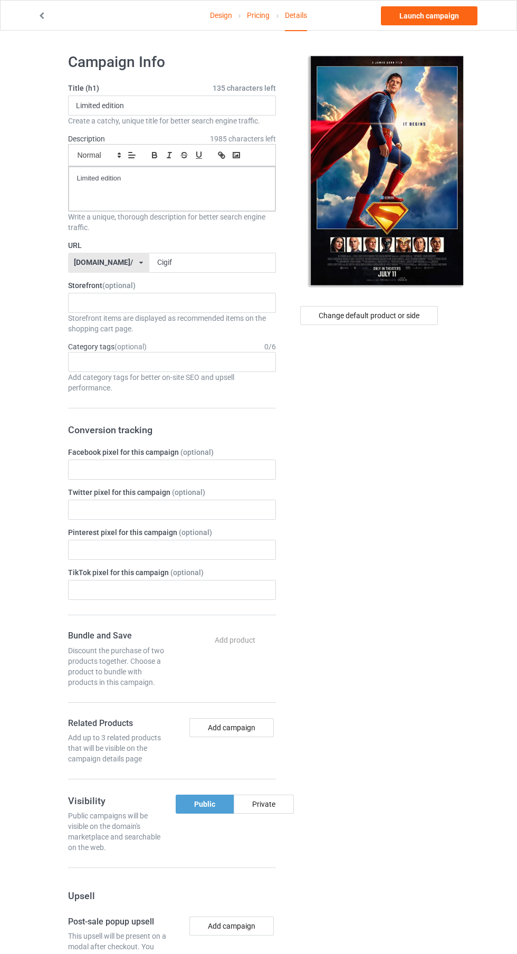
scroll to position [6, 0]
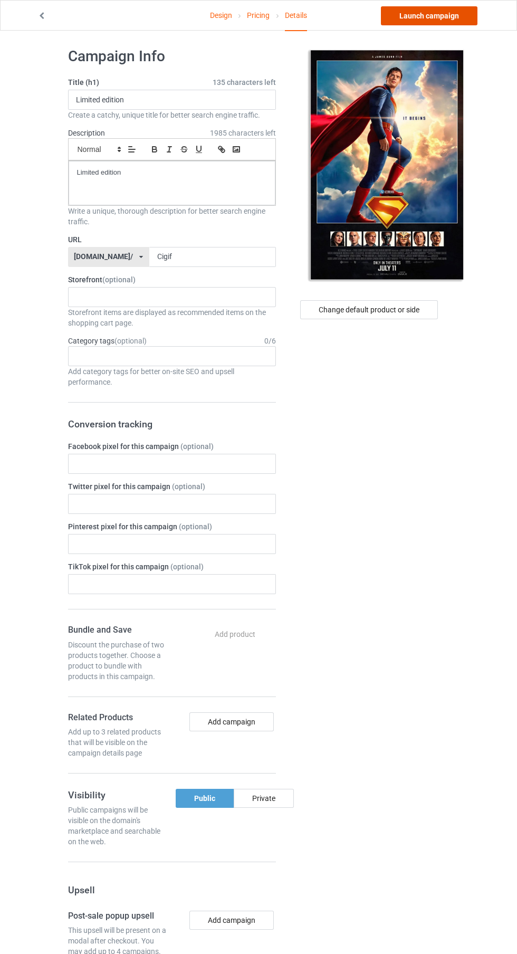
click at [442, 15] on link "Launch campaign" at bounding box center [429, 15] width 97 height 19
